Goal: Task Accomplishment & Management: Use online tool/utility

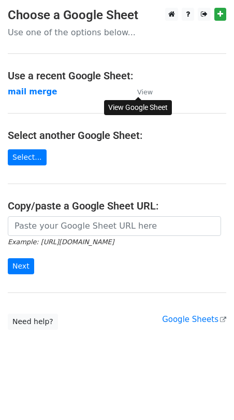
click at [144, 89] on small "View" at bounding box center [145, 92] width 16 height 8
click at [33, 161] on link "Select..." at bounding box center [27, 157] width 39 height 16
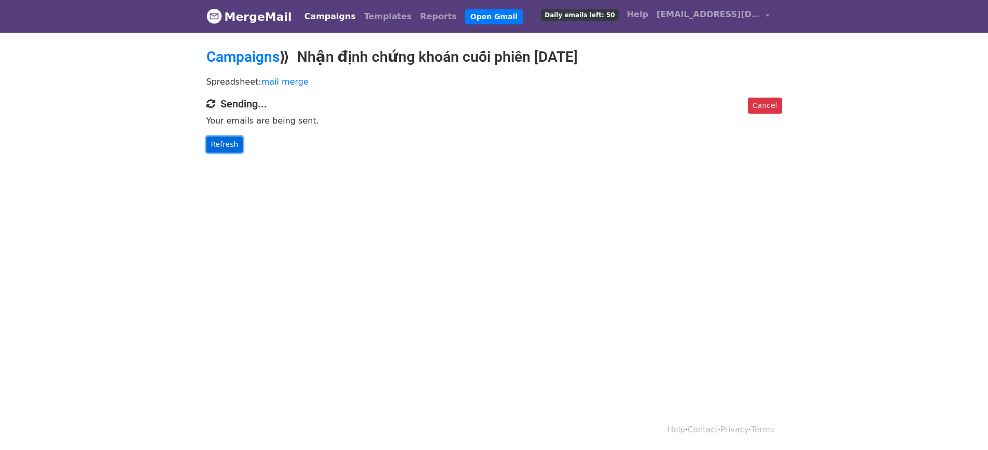
click at [227, 146] on link "Refresh" at bounding box center [224, 144] width 37 height 16
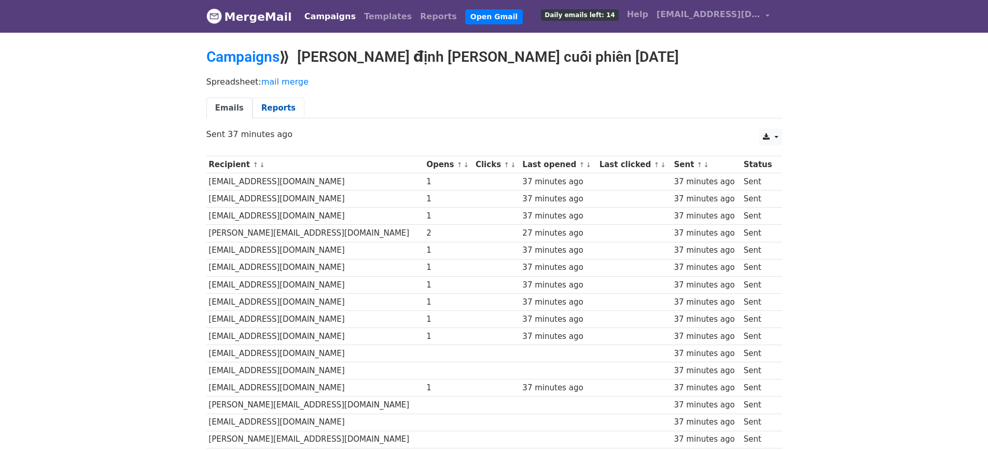
click at [266, 103] on link "Reports" at bounding box center [278, 107] width 52 height 21
